Goal: Transaction & Acquisition: Book appointment/travel/reservation

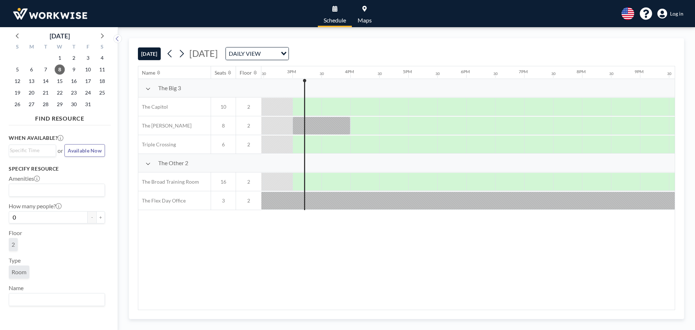
scroll to position [0, 840]
click at [31, 95] on span "20" at bounding box center [31, 93] width 10 height 10
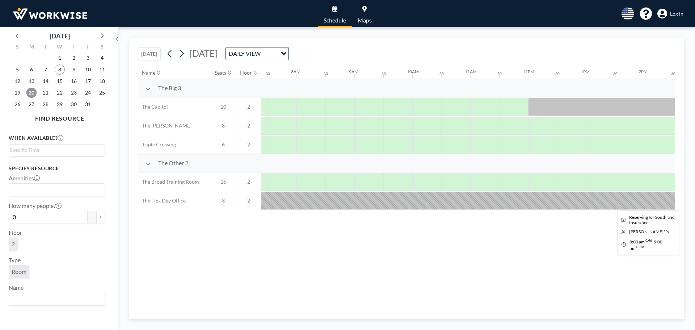
scroll to position [0, 434]
click at [678, 12] on span "Log in" at bounding box center [676, 13] width 13 height 7
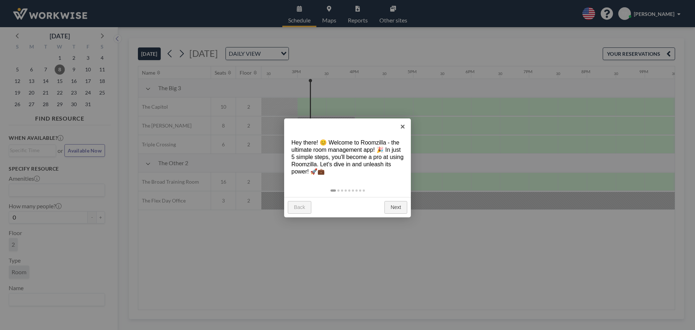
scroll to position [0, 840]
click at [404, 127] on link "×" at bounding box center [402, 126] width 16 height 16
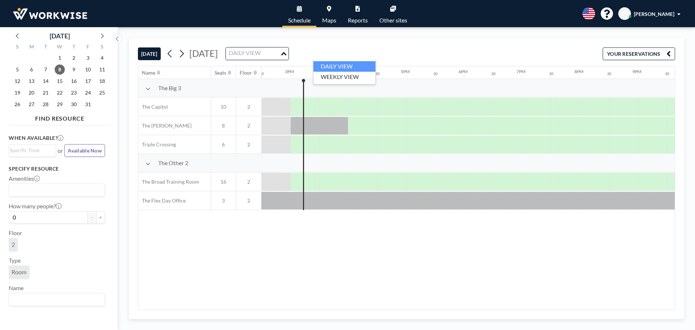
click at [288, 58] on div "DAILY VIEW Loading..." at bounding box center [257, 53] width 63 height 12
click at [28, 91] on span "20" at bounding box center [31, 93] width 10 height 10
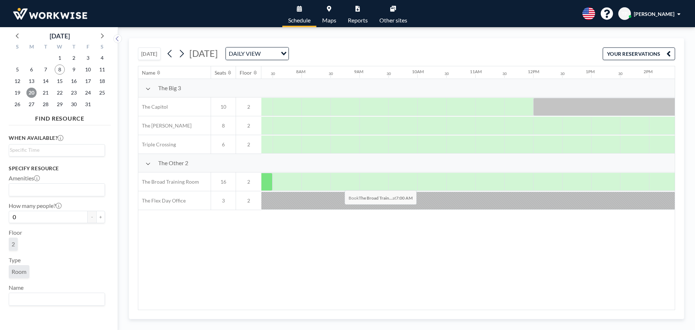
scroll to position [0, 434]
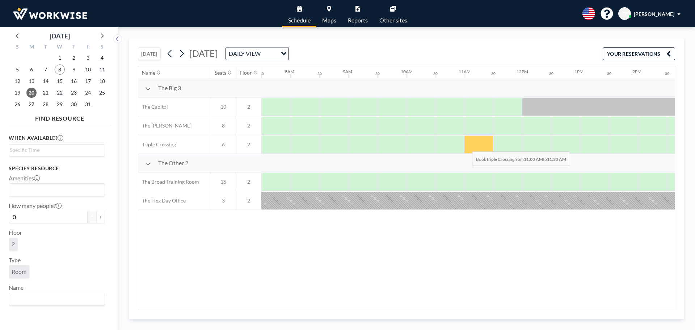
click at [466, 146] on div at bounding box center [478, 144] width 29 height 18
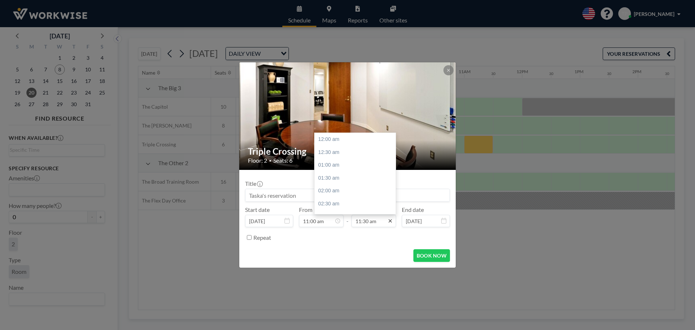
scroll to position [296, 0]
click at [381, 222] on input "11:30 am" at bounding box center [373, 221] width 45 height 12
click at [336, 155] on div "12:00 pm" at bounding box center [357, 151] width 85 height 13
type input "12:00 pm"
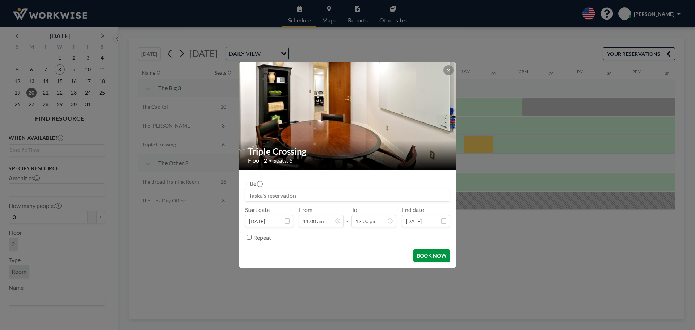
click at [428, 256] on button "BOOK NOW" at bounding box center [431, 255] width 37 height 13
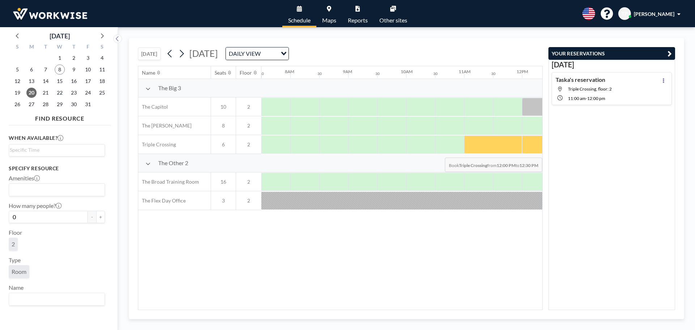
click at [535, 152] on div at bounding box center [536, 144] width 29 height 18
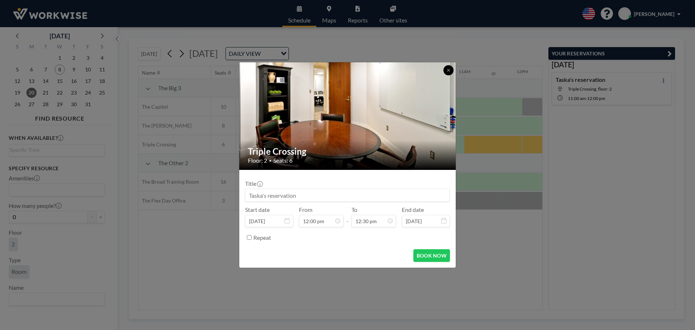
click at [449, 71] on icon at bounding box center [448, 70] width 4 height 4
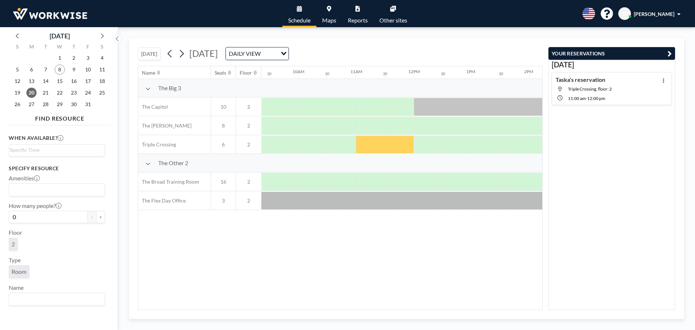
scroll to position [0, 560]
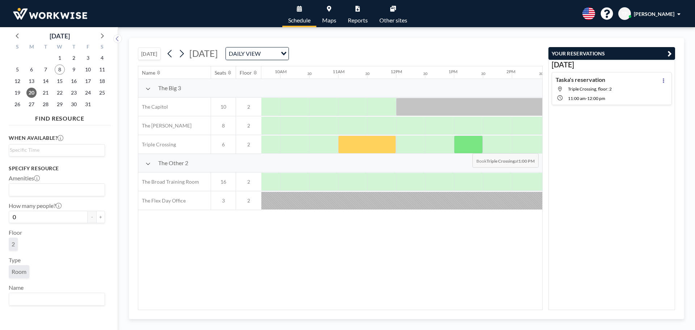
click at [467, 147] on div at bounding box center [468, 144] width 29 height 18
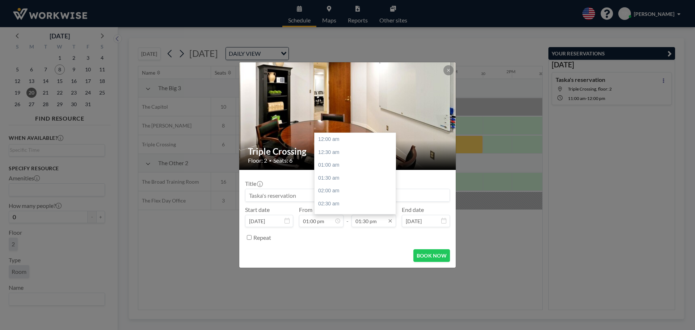
scroll to position [348, 0]
click at [326, 155] on div "02:00 pm" at bounding box center [357, 152] width 85 height 13
type input "02:00 pm"
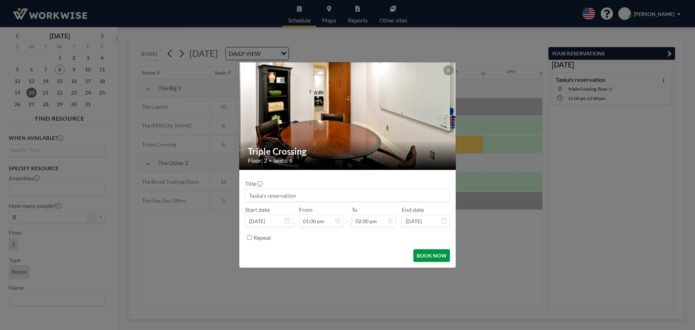
click at [432, 257] on button "BOOK NOW" at bounding box center [431, 255] width 37 height 13
